Goal: Task Accomplishment & Management: Use online tool/utility

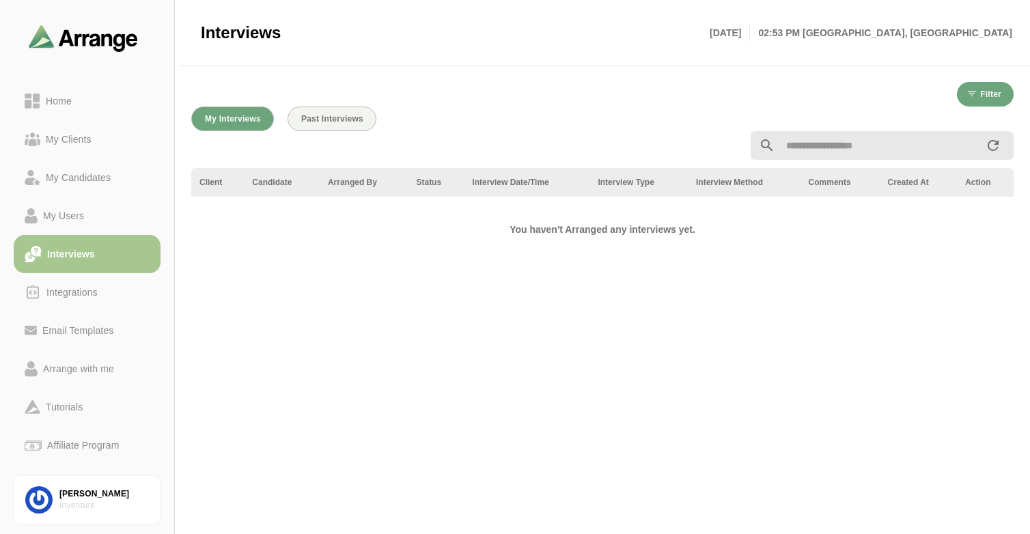
scroll to position [2, 0]
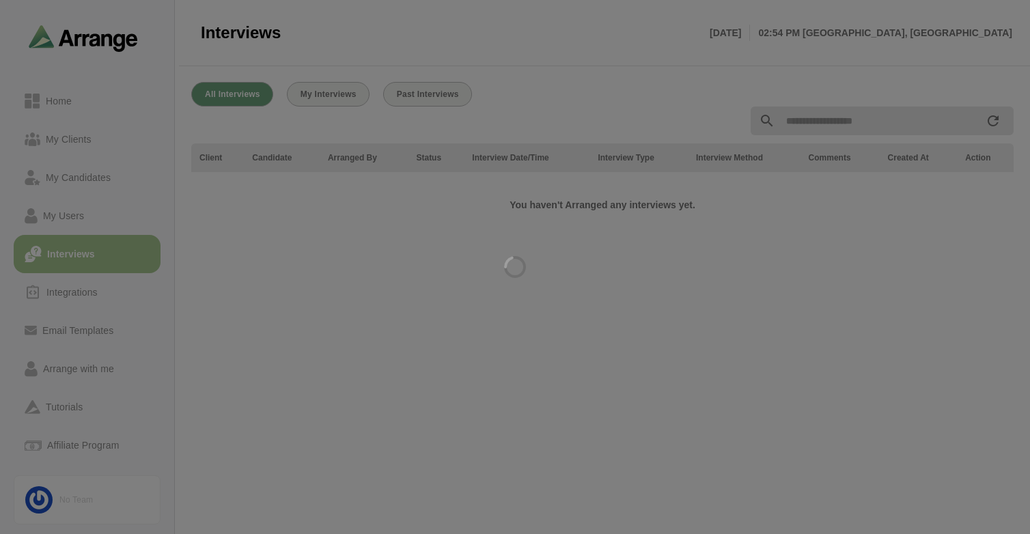
scroll to position [2, 0]
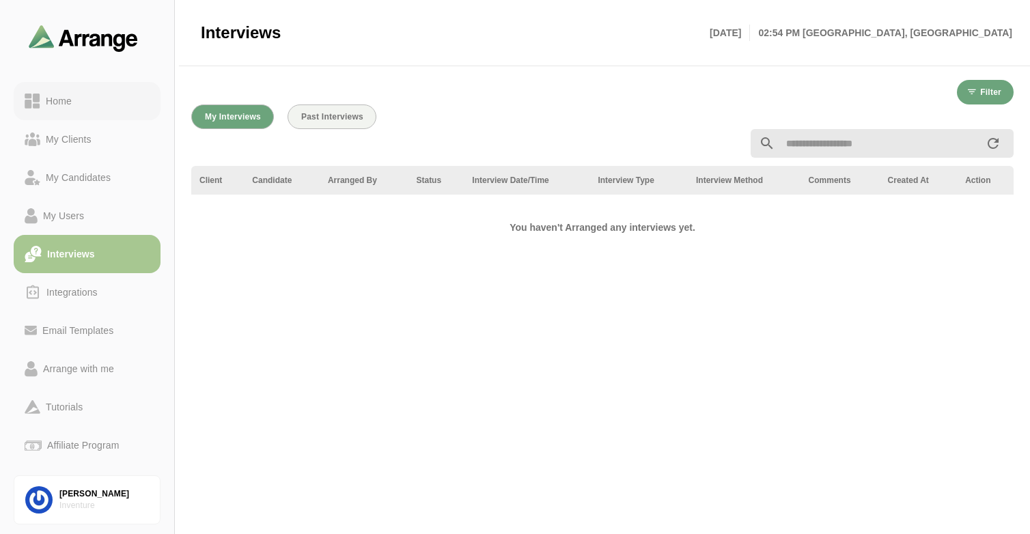
click at [85, 110] on link "Home" at bounding box center [87, 101] width 147 height 38
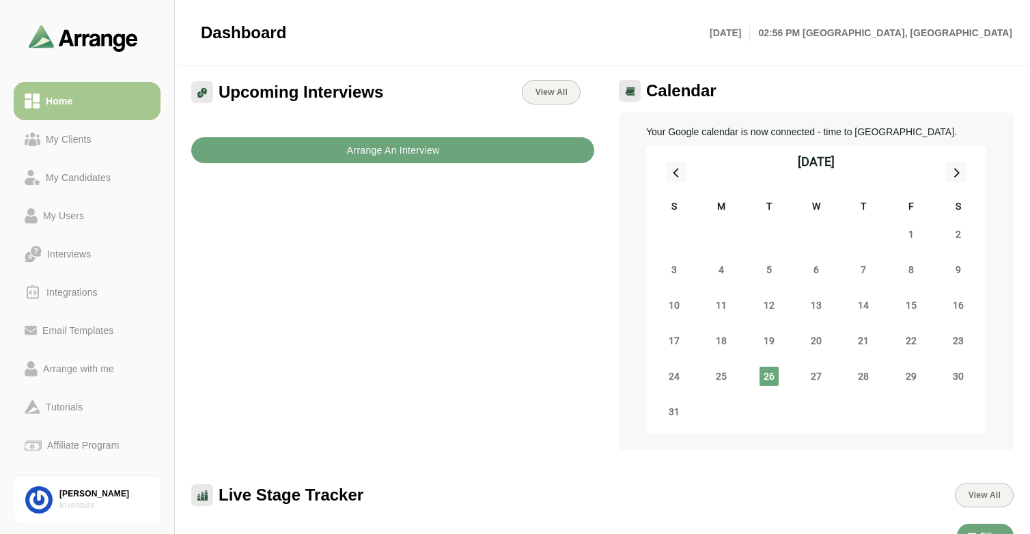
click at [316, 146] on button "Arrange An Interview" at bounding box center [392, 150] width 403 height 26
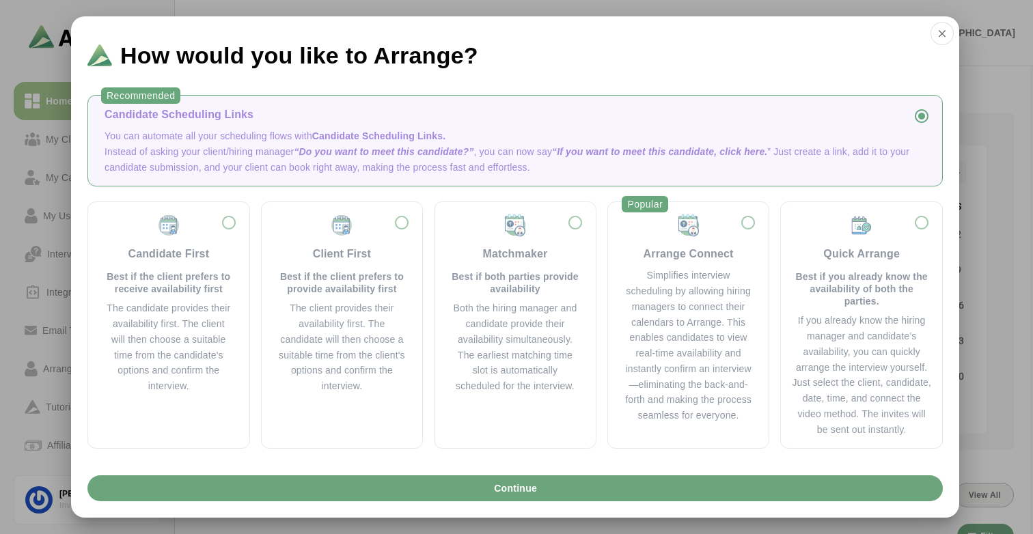
click at [940, 264] on div "Recommended Candidate Scheduling Links You can automate all your scheduling flo…" at bounding box center [515, 277] width 888 height 386
click at [895, 277] on p "Best if you already know the availability of both the parties." at bounding box center [861, 288] width 139 height 37
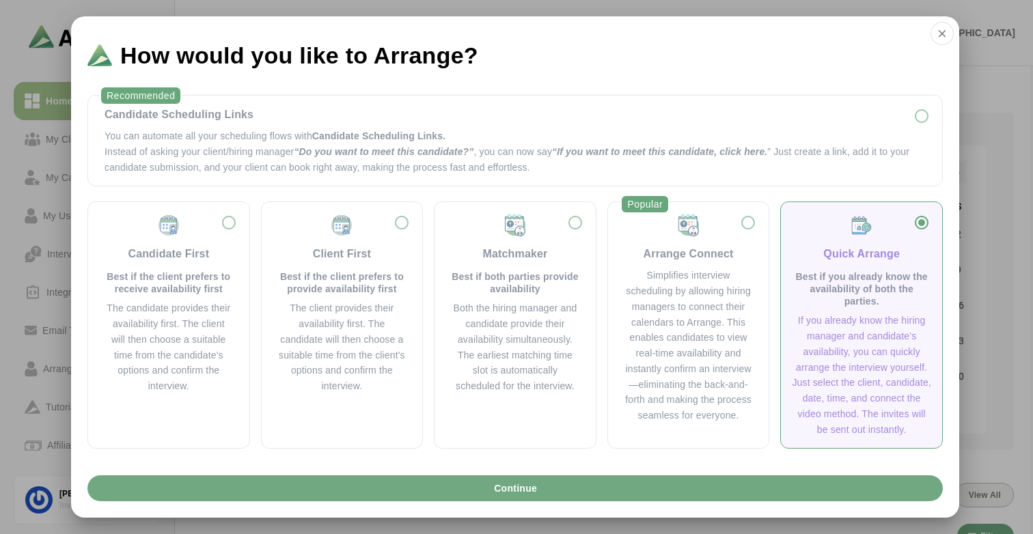
click at [561, 499] on button "Continue" at bounding box center [514, 488] width 855 height 26
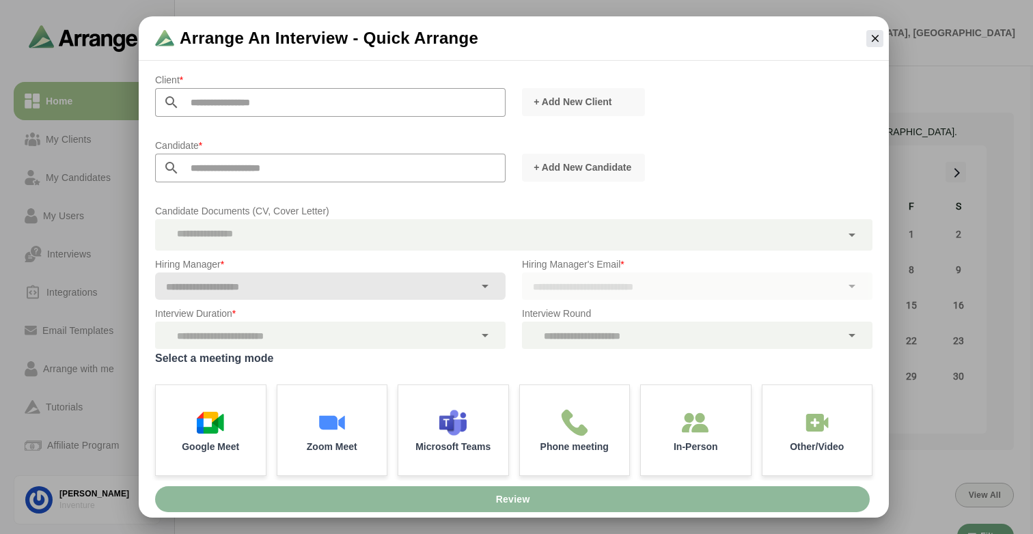
click at [268, 104] on input "text" at bounding box center [343, 102] width 326 height 29
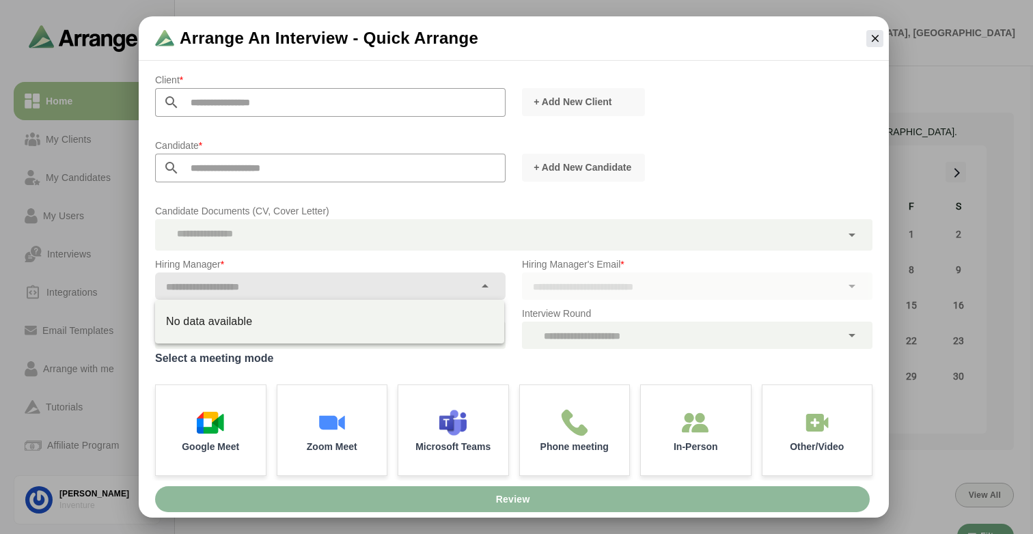
click at [475, 279] on div at bounding box center [485, 285] width 23 height 27
click at [398, 259] on p "Hiring Manager *" at bounding box center [330, 264] width 350 height 16
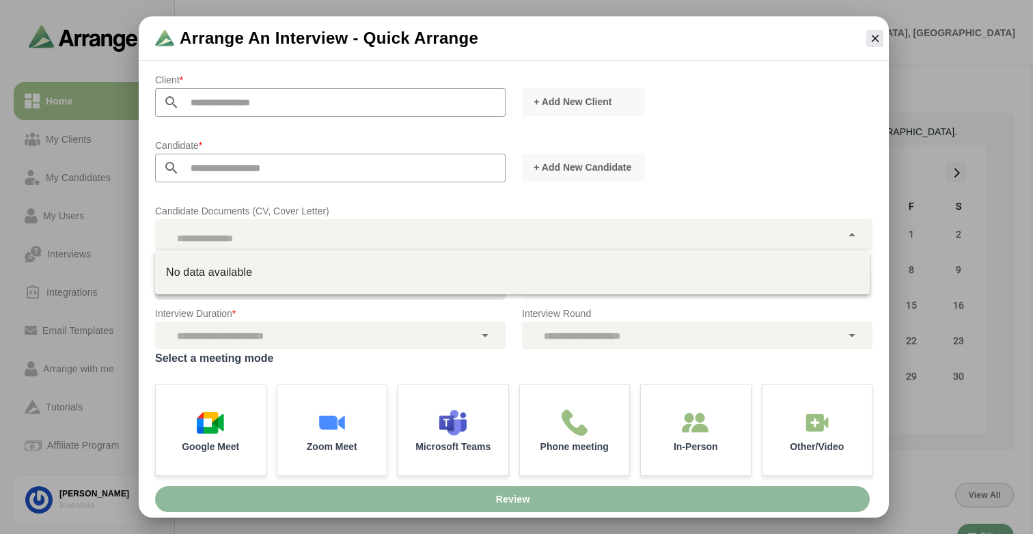
click at [320, 231] on div at bounding box center [498, 234] width 686 height 31
click at [403, 218] on p "Candidate Documents (CV, Cover Letter)" at bounding box center [513, 211] width 717 height 16
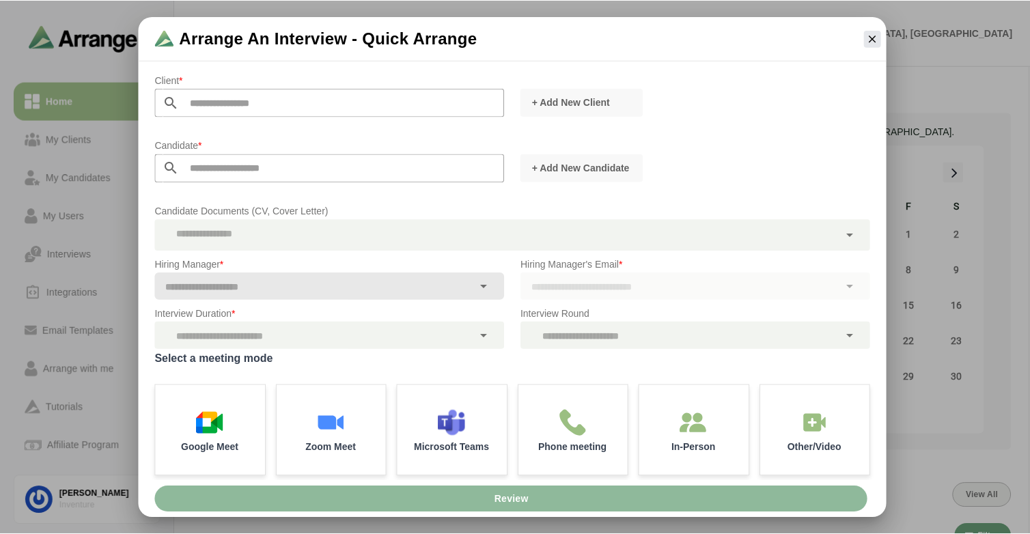
scroll to position [2, 0]
